Goal: Use online tool/utility: Utilize a website feature to perform a specific function

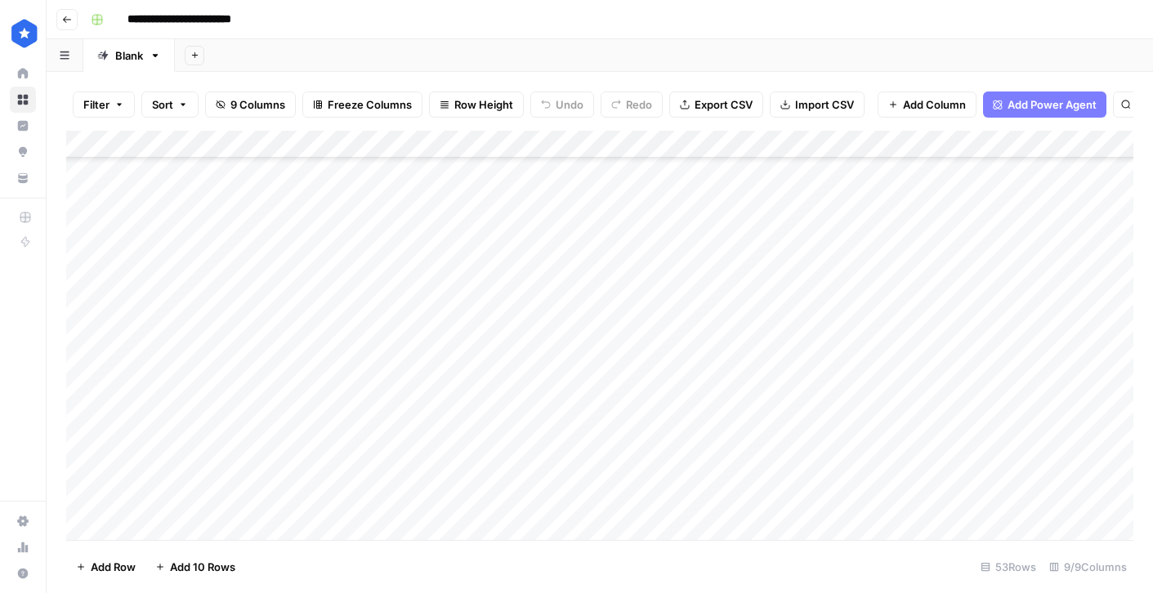
scroll to position [1117, 0]
click at [320, 522] on div "Add Column" at bounding box center [599, 335] width 1067 height 409
click at [513, 516] on div "Add Column" at bounding box center [599, 335] width 1067 height 409
click at [440, 525] on div "Add Column" at bounding box center [599, 335] width 1067 height 409
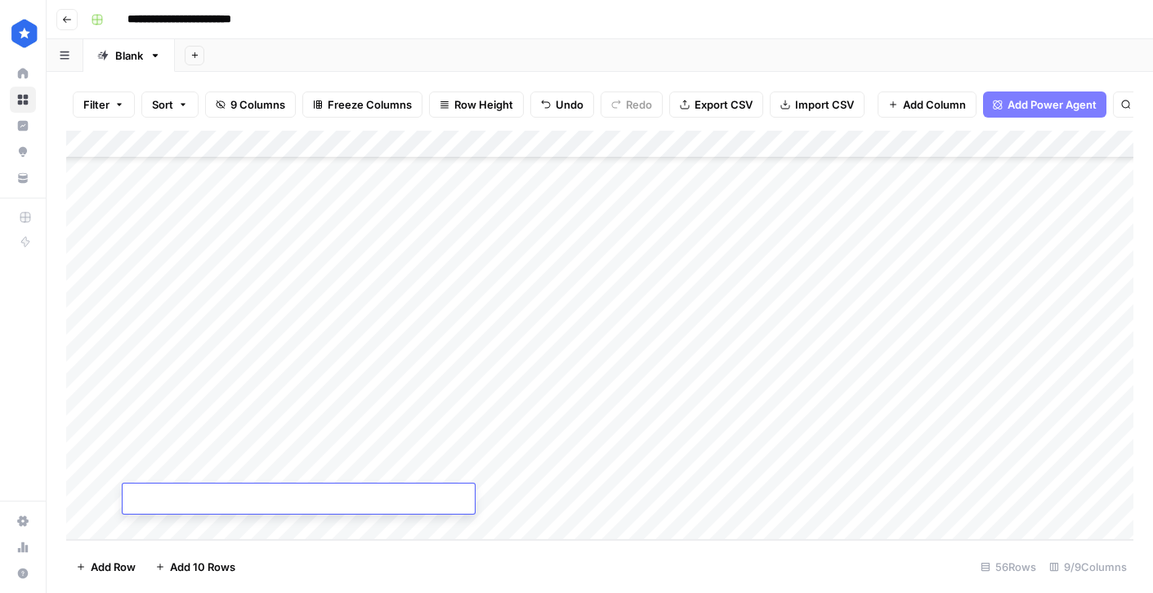
click at [498, 524] on div "Add Column" at bounding box center [599, 335] width 1067 height 409
click at [437, 525] on div "Add Column" at bounding box center [599, 335] width 1067 height 409
click at [488, 525] on div "Add Column" at bounding box center [599, 335] width 1067 height 409
click at [444, 527] on div "Add Column" at bounding box center [599, 335] width 1067 height 409
click at [491, 529] on div "Add Column" at bounding box center [599, 335] width 1067 height 409
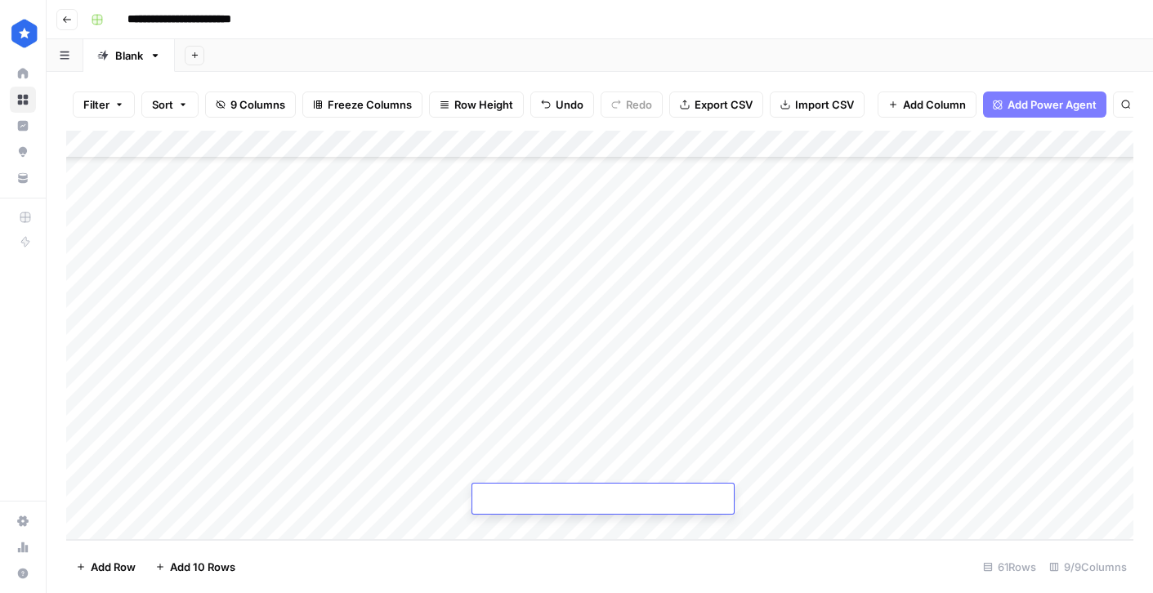
click at [444, 528] on div "Add Column" at bounding box center [599, 335] width 1067 height 409
click at [487, 525] on div "Add Column" at bounding box center [599, 335] width 1067 height 409
click at [404, 257] on div "Add Column" at bounding box center [599, 335] width 1067 height 409
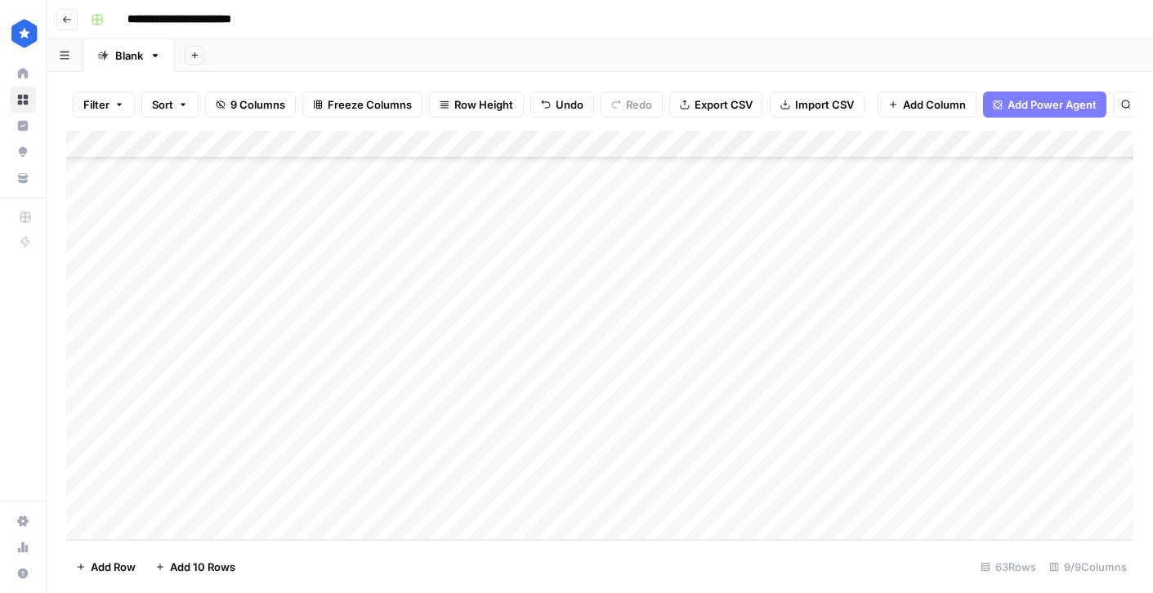
click at [402, 250] on div "Add Column" at bounding box center [599, 335] width 1067 height 409
click at [614, 249] on div "Add Column" at bounding box center [599, 335] width 1067 height 409
click at [575, 151] on div "Add Column" at bounding box center [599, 335] width 1067 height 409
click at [767, 501] on div "Add Column" at bounding box center [599, 335] width 1067 height 409
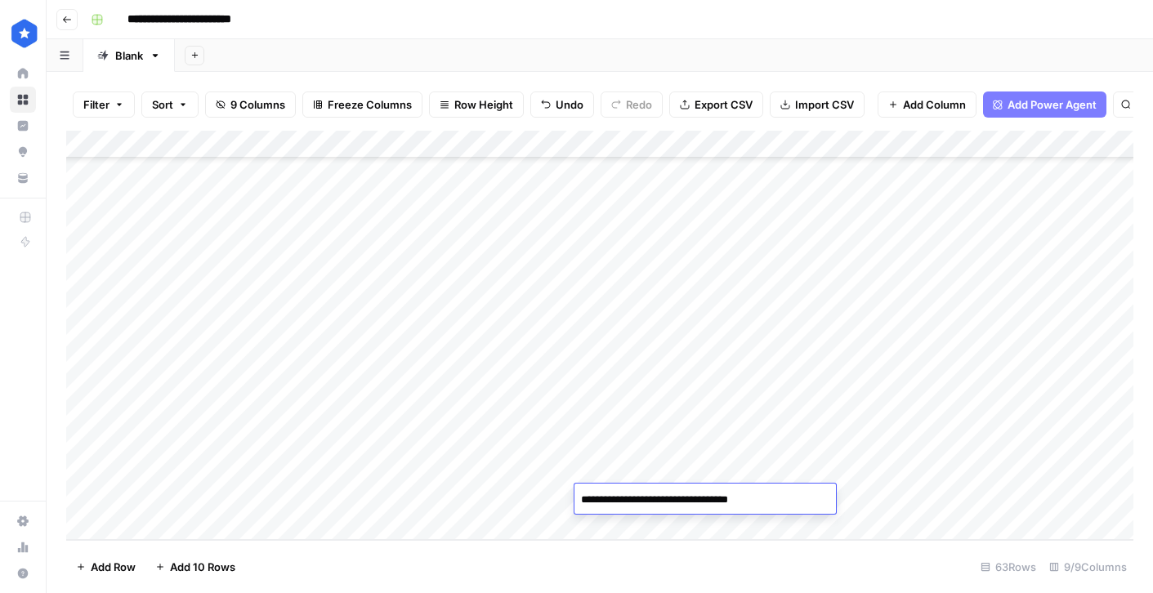
type textarea "**********"
click at [784, 469] on div "Add Column" at bounding box center [599, 335] width 1067 height 409
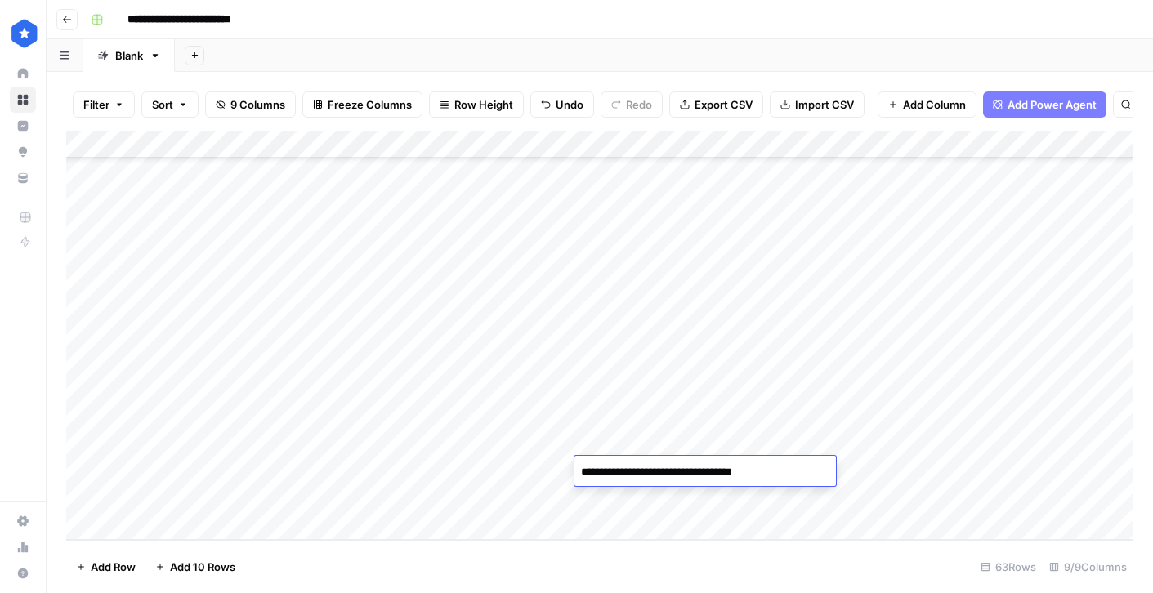
click at [770, 439] on div "Add Column" at bounding box center [599, 335] width 1067 height 409
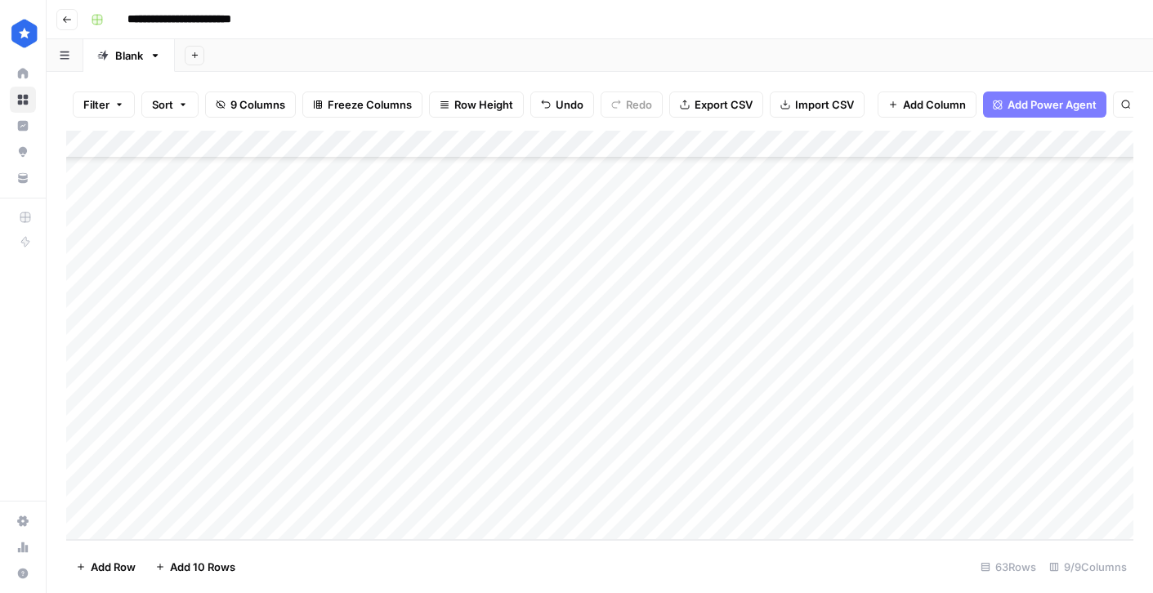
click at [770, 439] on div "Add Column" at bounding box center [599, 335] width 1067 height 409
type textarea "**********"
click at [762, 408] on div "Add Column" at bounding box center [599, 335] width 1067 height 409
type textarea "**********"
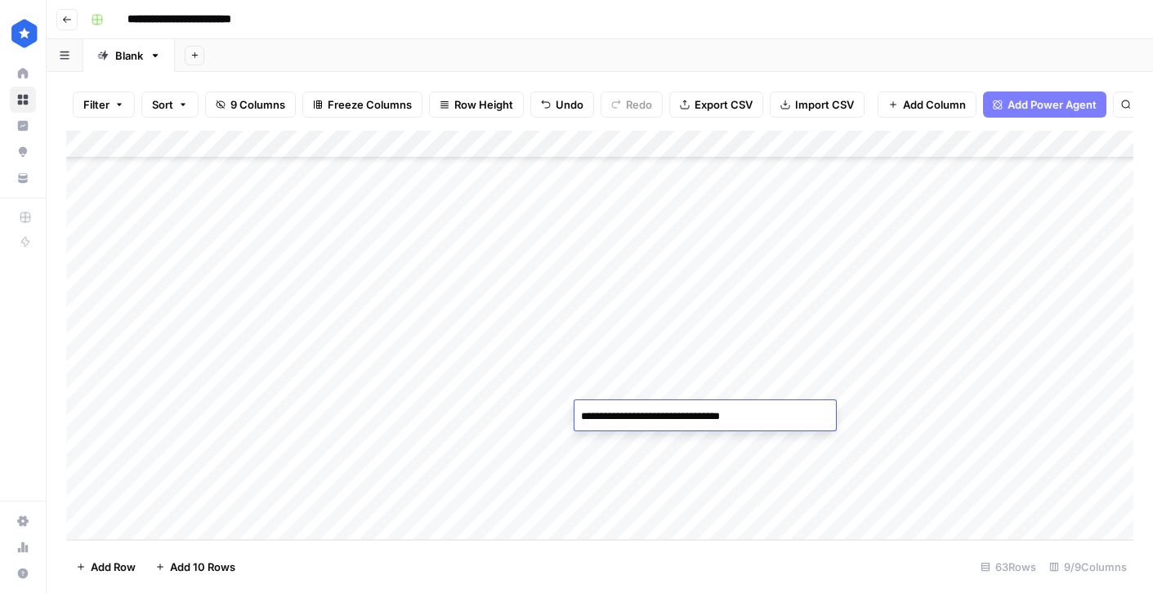
click at [776, 391] on div "Add Column" at bounding box center [599, 335] width 1067 height 409
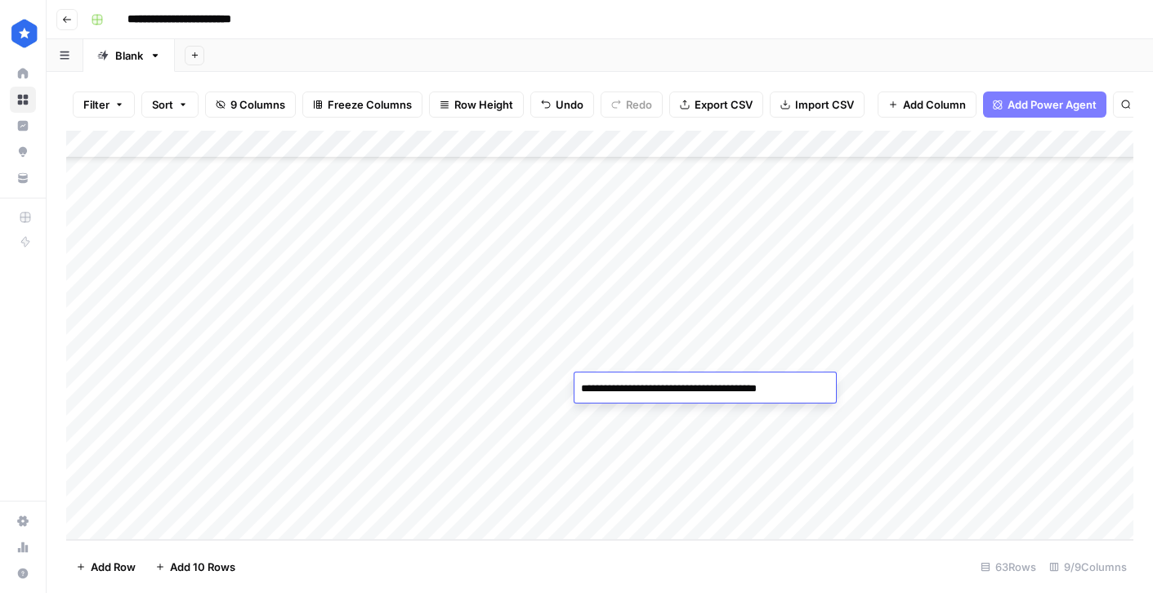
type textarea "**********"
click at [784, 247] on div "Add Column" at bounding box center [599, 335] width 1067 height 409
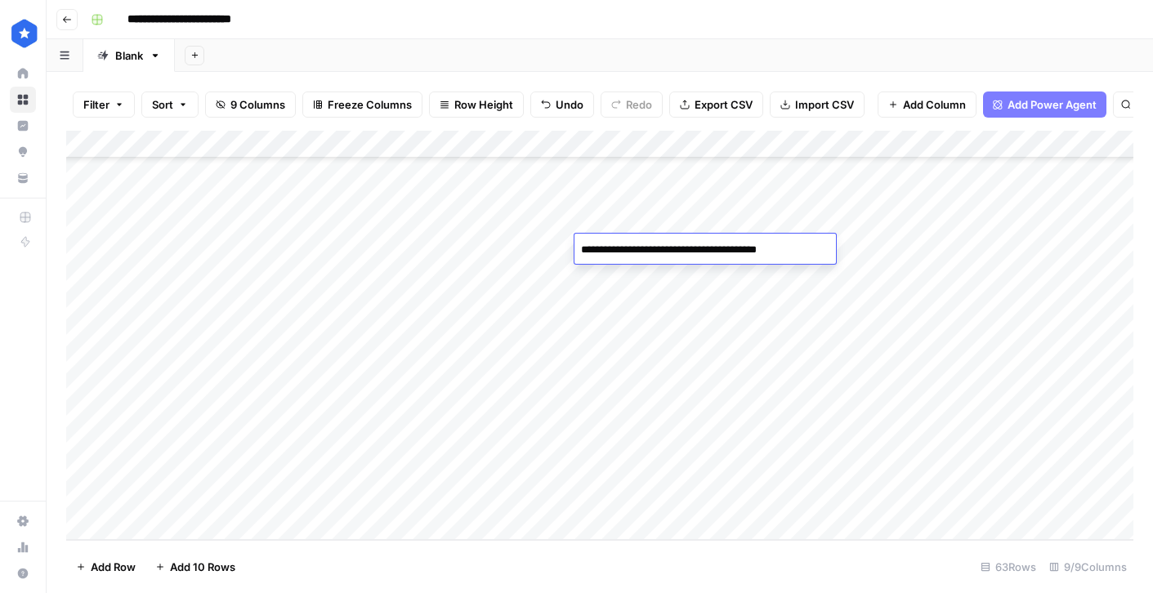
type textarea "**********"
click at [789, 275] on div "Add Column" at bounding box center [599, 335] width 1067 height 409
click at [797, 299] on div "Add Column" at bounding box center [599, 335] width 1067 height 409
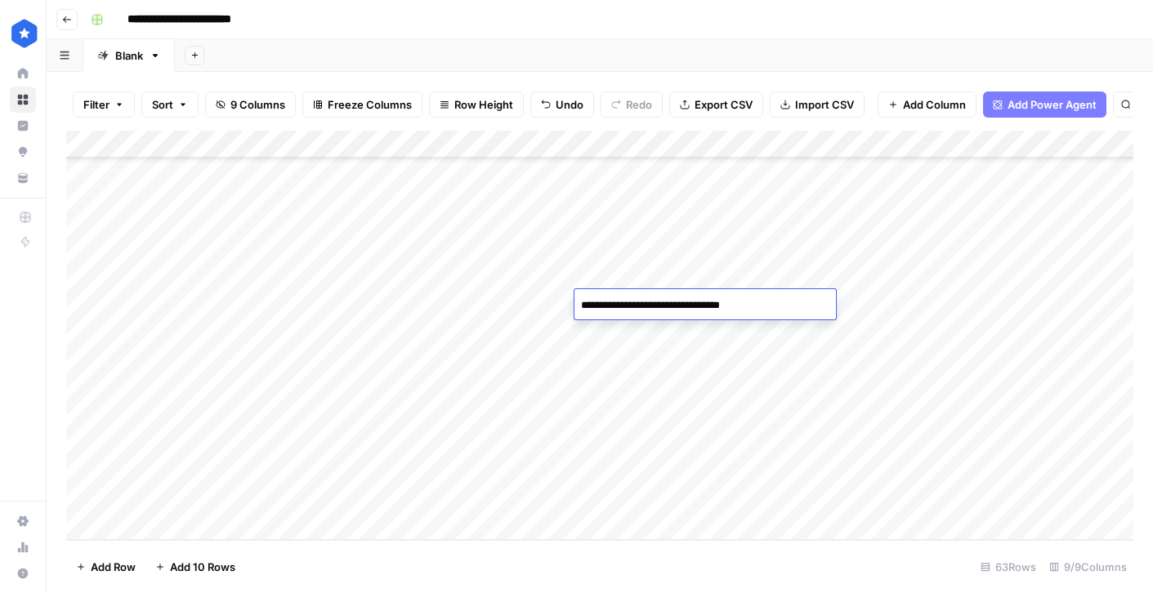
type textarea "**********"
click at [779, 327] on div "Add Column" at bounding box center [599, 335] width 1067 height 409
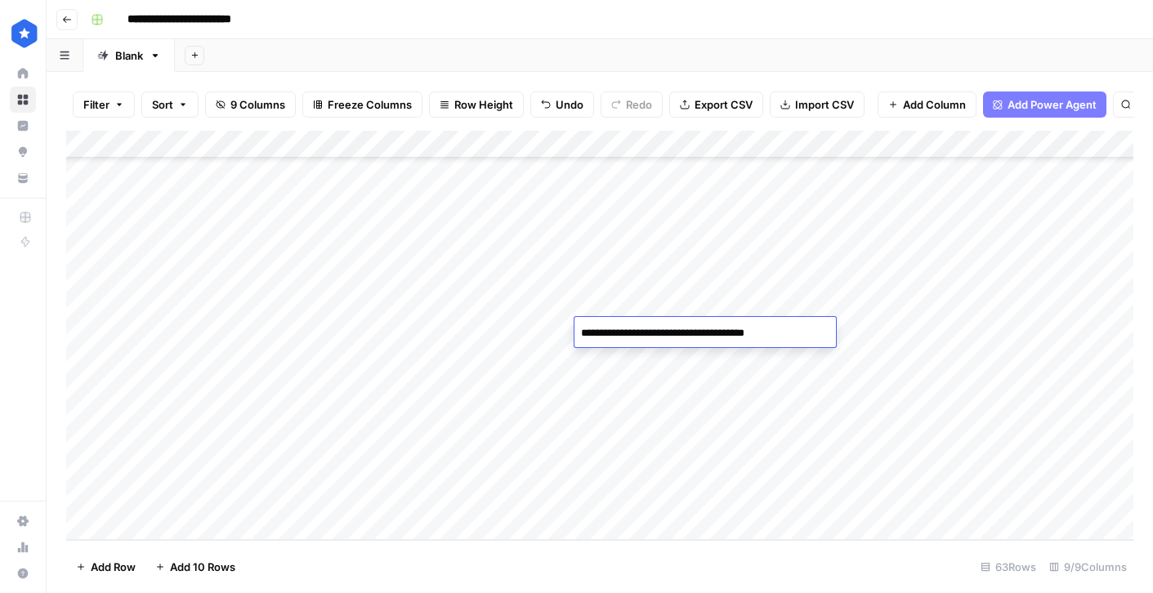
type textarea "**********"
click at [774, 355] on div "Add Column" at bounding box center [599, 335] width 1067 height 409
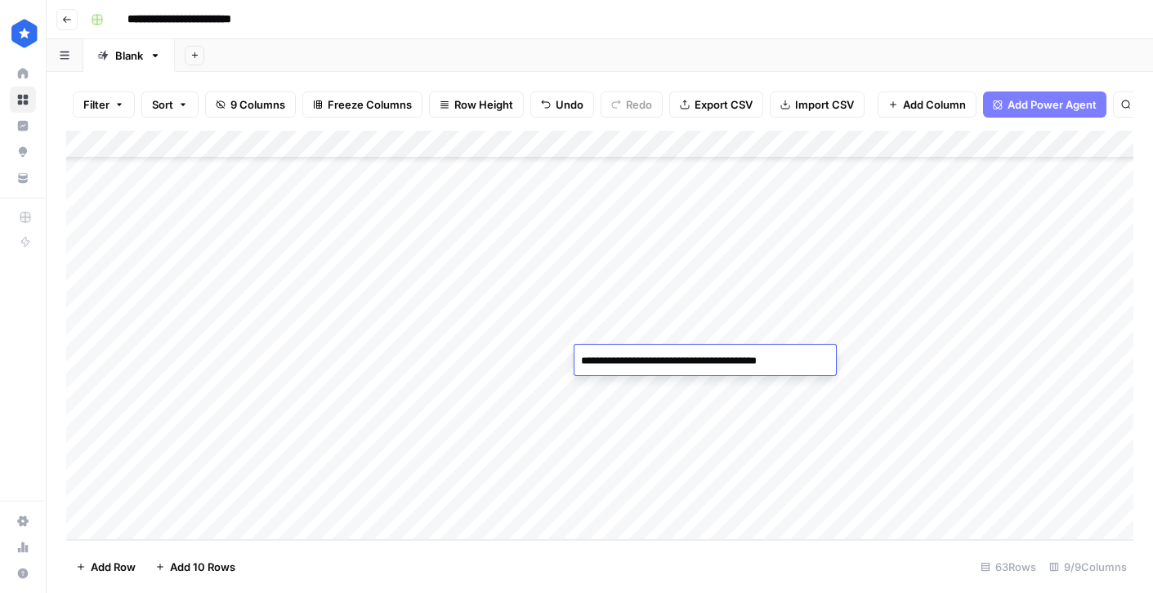
type textarea "**********"
click at [763, 388] on div "Add Column" at bounding box center [599, 335] width 1067 height 409
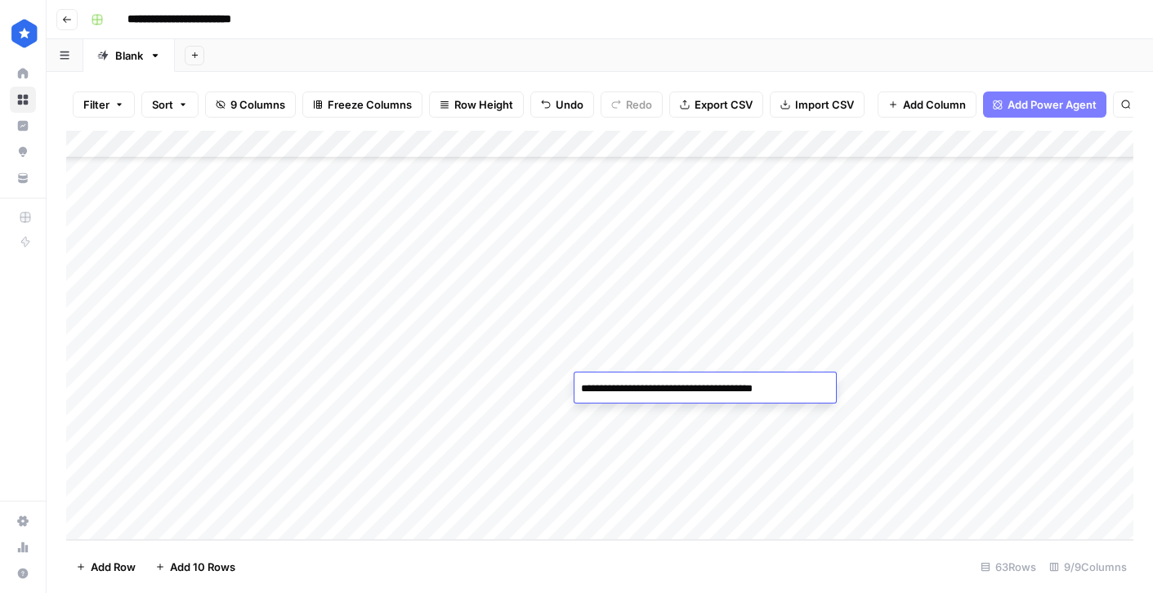
click at [750, 424] on div "Add Column" at bounding box center [599, 335] width 1067 height 409
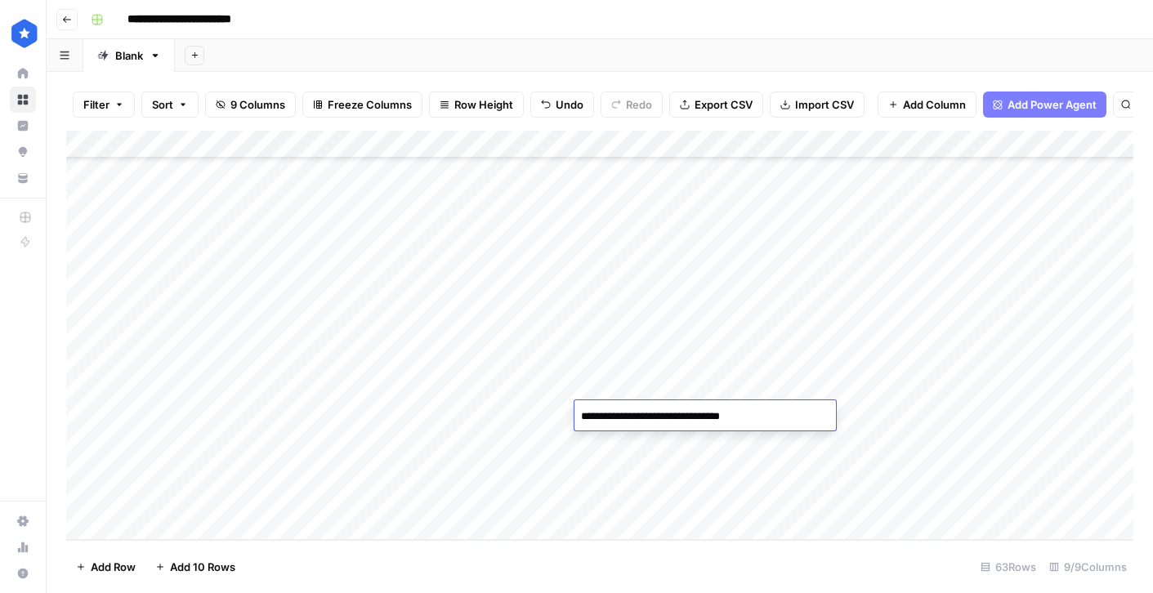
click at [748, 440] on div "Add Column" at bounding box center [599, 335] width 1067 height 409
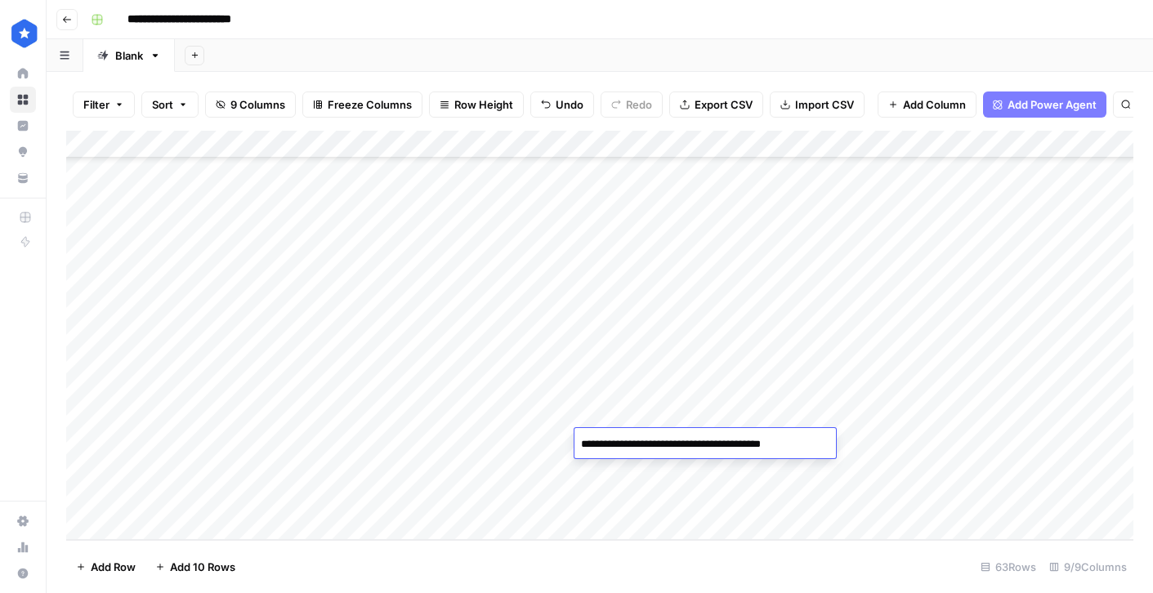
click at [910, 246] on div "Add Column" at bounding box center [599, 335] width 1067 height 409
click at [908, 266] on div "Add Column" at bounding box center [599, 335] width 1067 height 409
click at [908, 293] on div "Add Column" at bounding box center [599, 335] width 1067 height 409
click at [907, 323] on div "Add Column" at bounding box center [599, 335] width 1067 height 409
click at [913, 358] on div "Add Column" at bounding box center [599, 335] width 1067 height 409
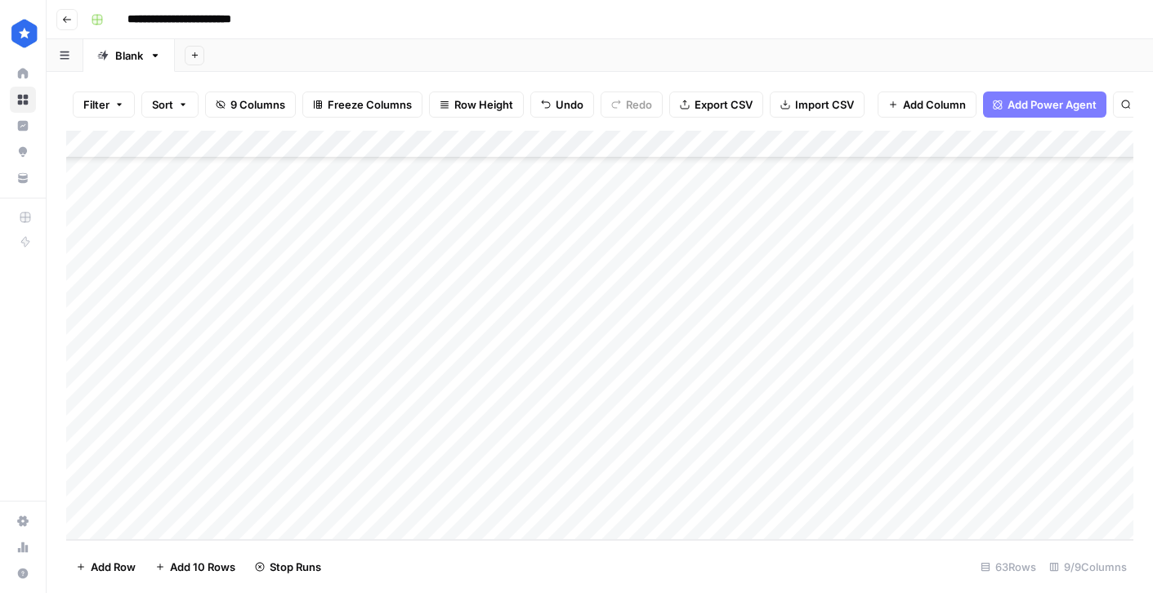
click at [911, 386] on div "Add Column" at bounding box center [599, 335] width 1067 height 409
click at [909, 412] on div "Add Column" at bounding box center [599, 335] width 1067 height 409
click at [911, 442] on div "Add Column" at bounding box center [599, 335] width 1067 height 409
click at [757, 248] on div "Add Column" at bounding box center [599, 335] width 1067 height 409
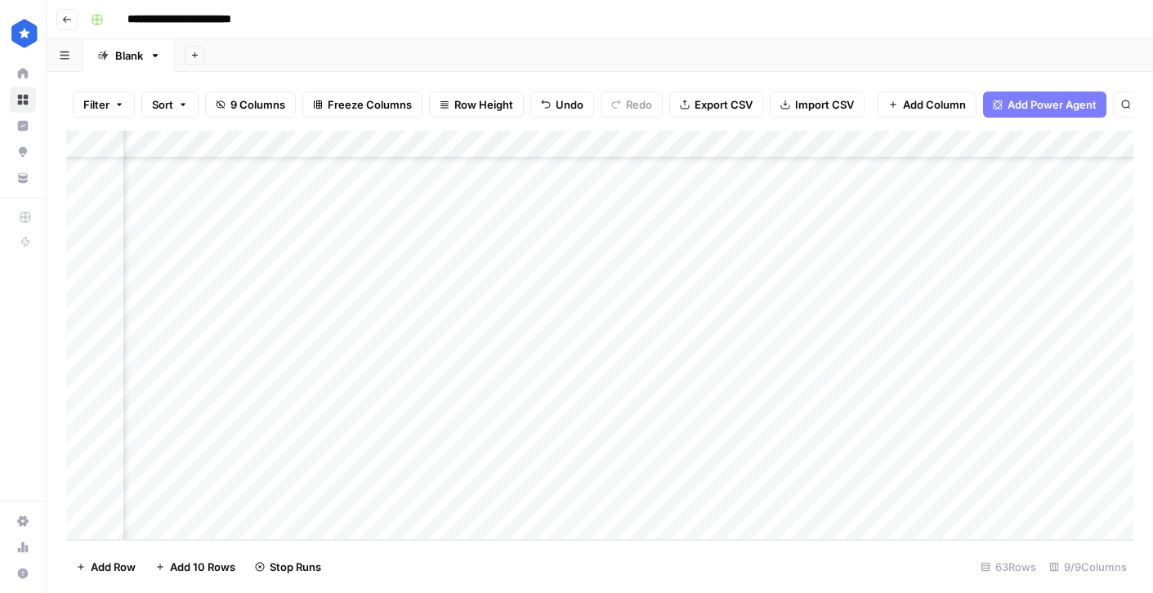
click at [827, 253] on div "Add Column" at bounding box center [599, 335] width 1067 height 409
click at [931, 250] on div "Add Column" at bounding box center [599, 335] width 1067 height 409
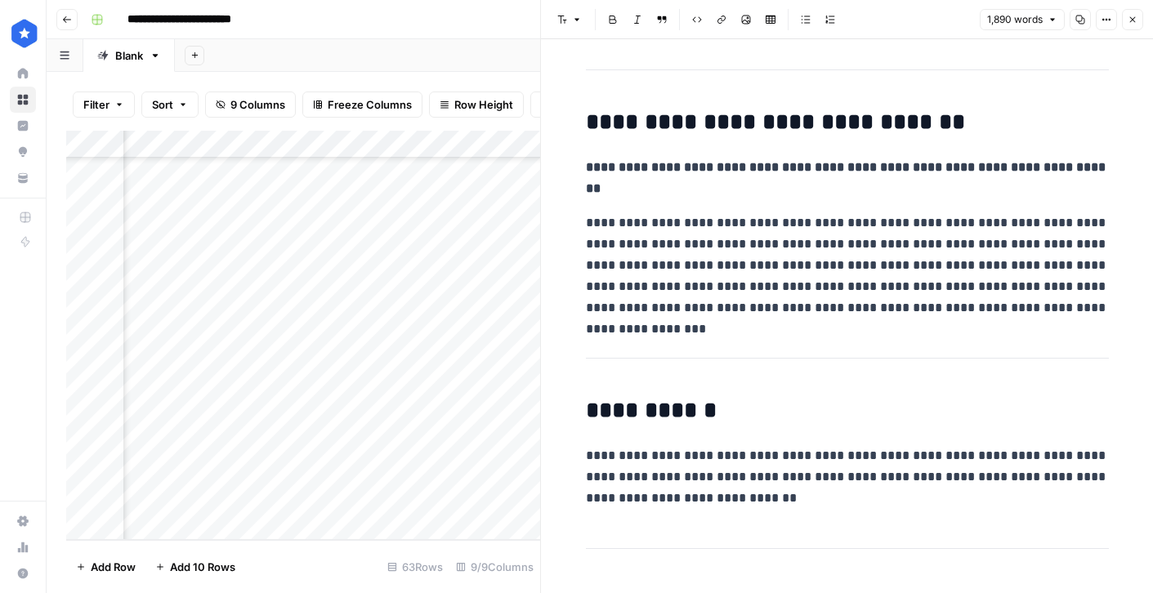
scroll to position [7215, 0]
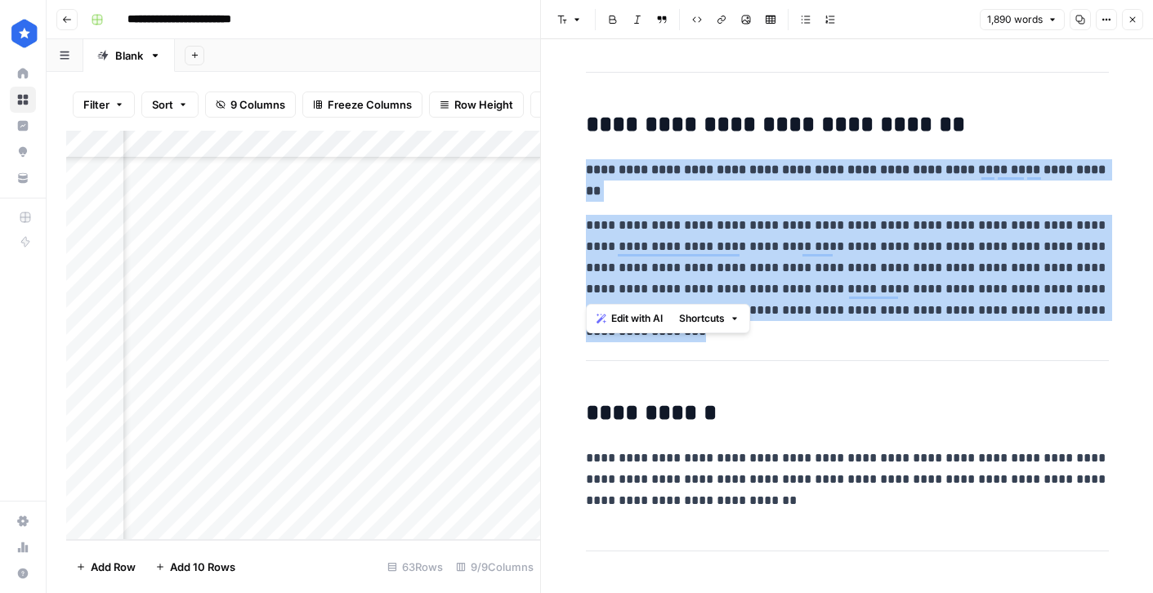
drag, startPoint x: 585, startPoint y: 173, endPoint x: 1033, endPoint y: 286, distance: 461.7
